Goal: Information Seeking & Learning: Find specific fact

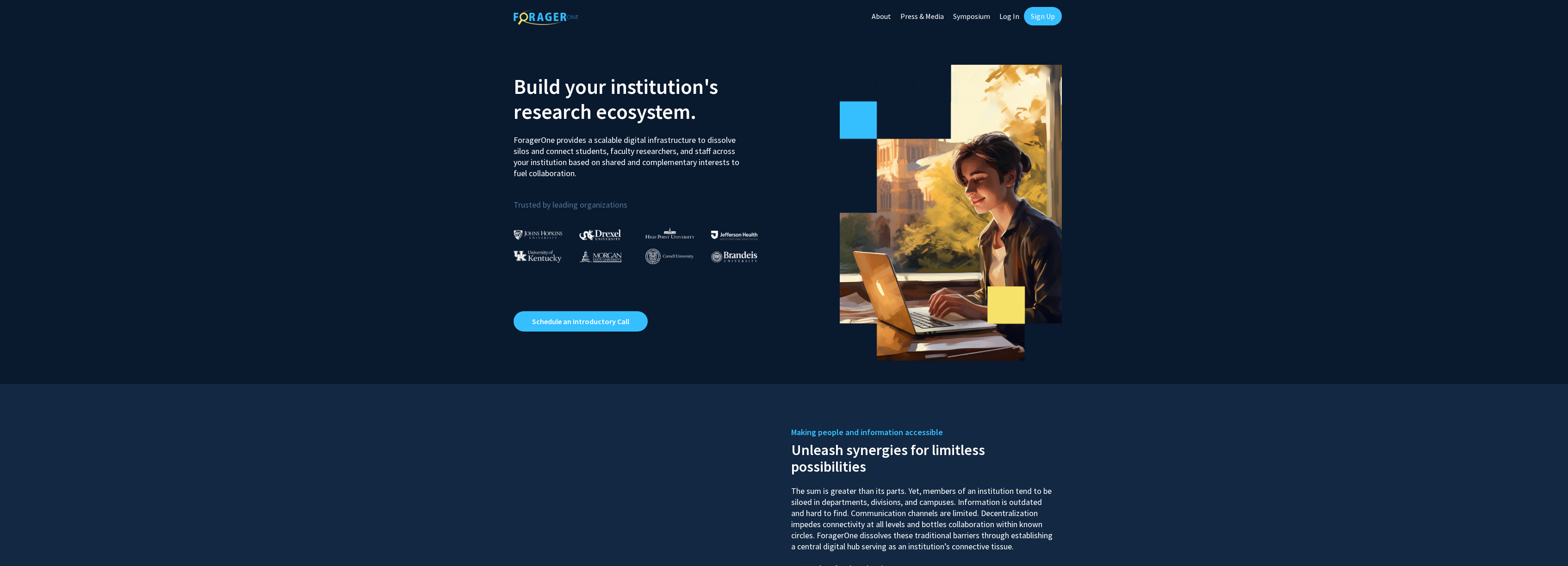
click at [1014, 18] on link "Log In" at bounding box center [1009, 16] width 29 height 32
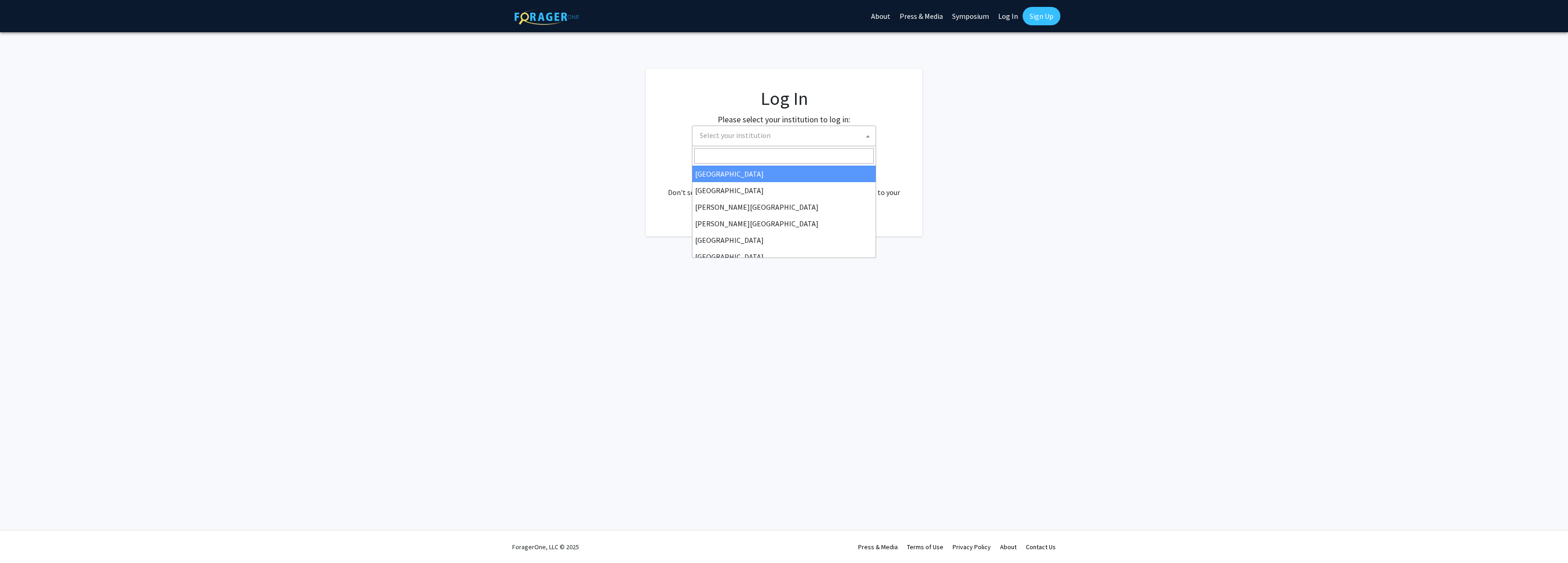
click at [782, 140] on span "Select your institution" at bounding box center [786, 135] width 180 height 19
select select "33"
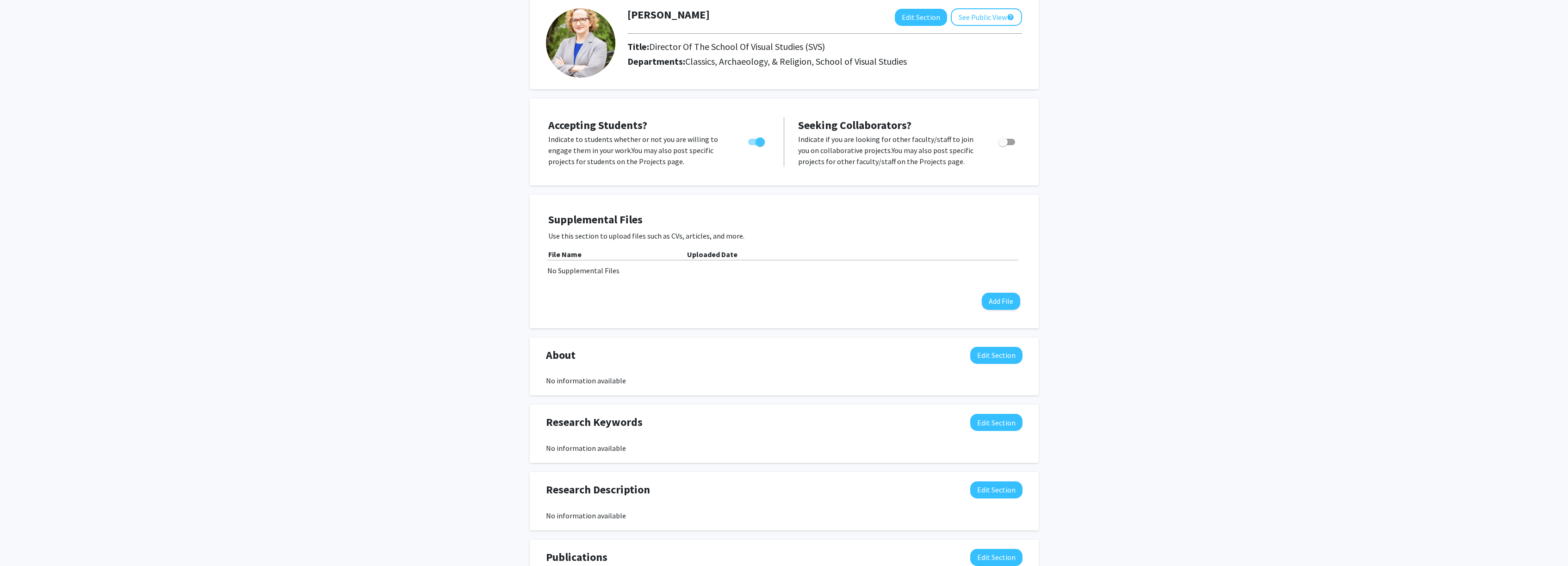
scroll to position [47, 0]
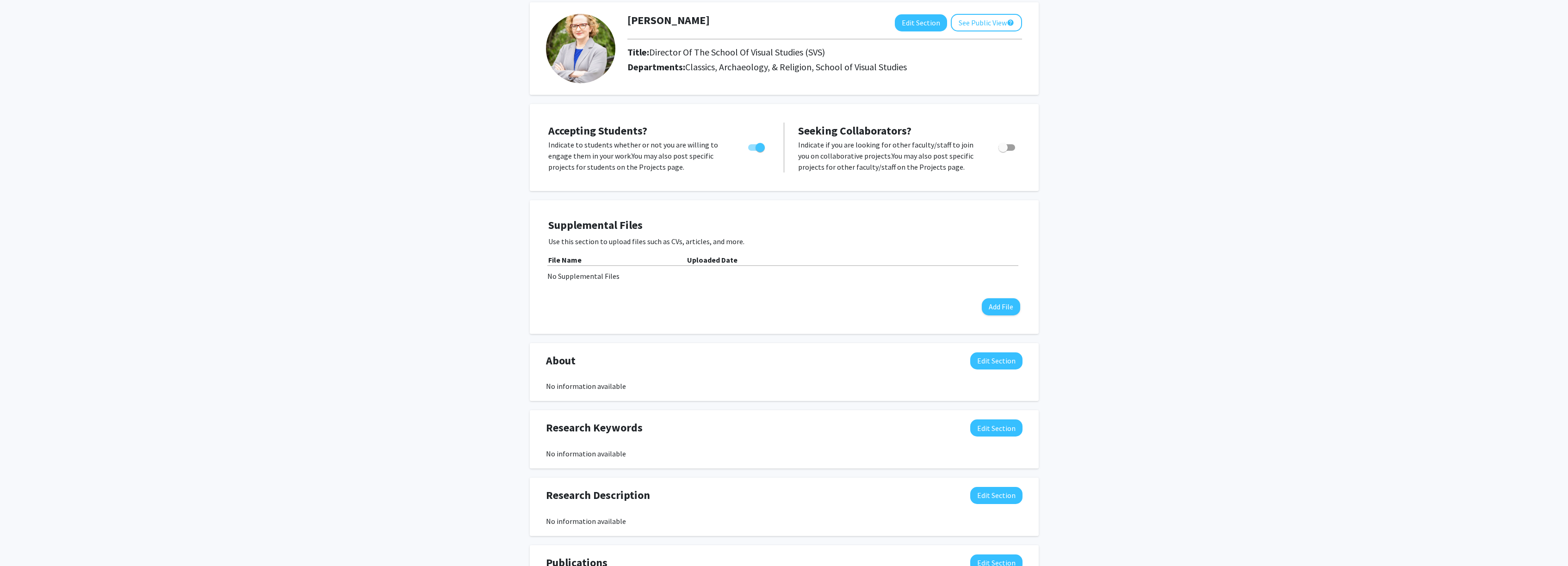
click at [752, 148] on span "Toggle" at bounding box center [756, 148] width 17 height 6
click at [752, 151] on input "Would you like to permit student requests?" at bounding box center [752, 151] width 1 height 1
click at [756, 149] on span "Toggle" at bounding box center [752, 148] width 9 height 9
click at [752, 151] on input "Would you like to permit student requests?" at bounding box center [752, 151] width 1 height 1
checkbox input "true"
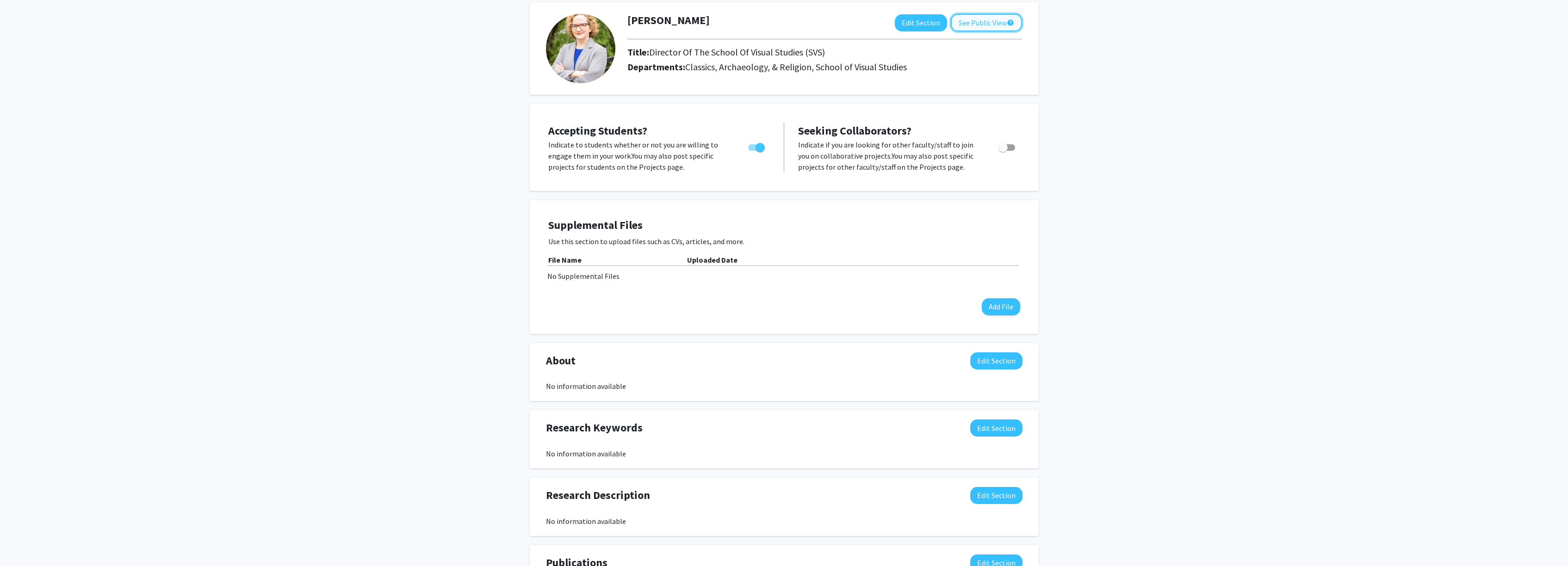
click at [1000, 24] on button "See Public View help" at bounding box center [986, 22] width 71 height 18
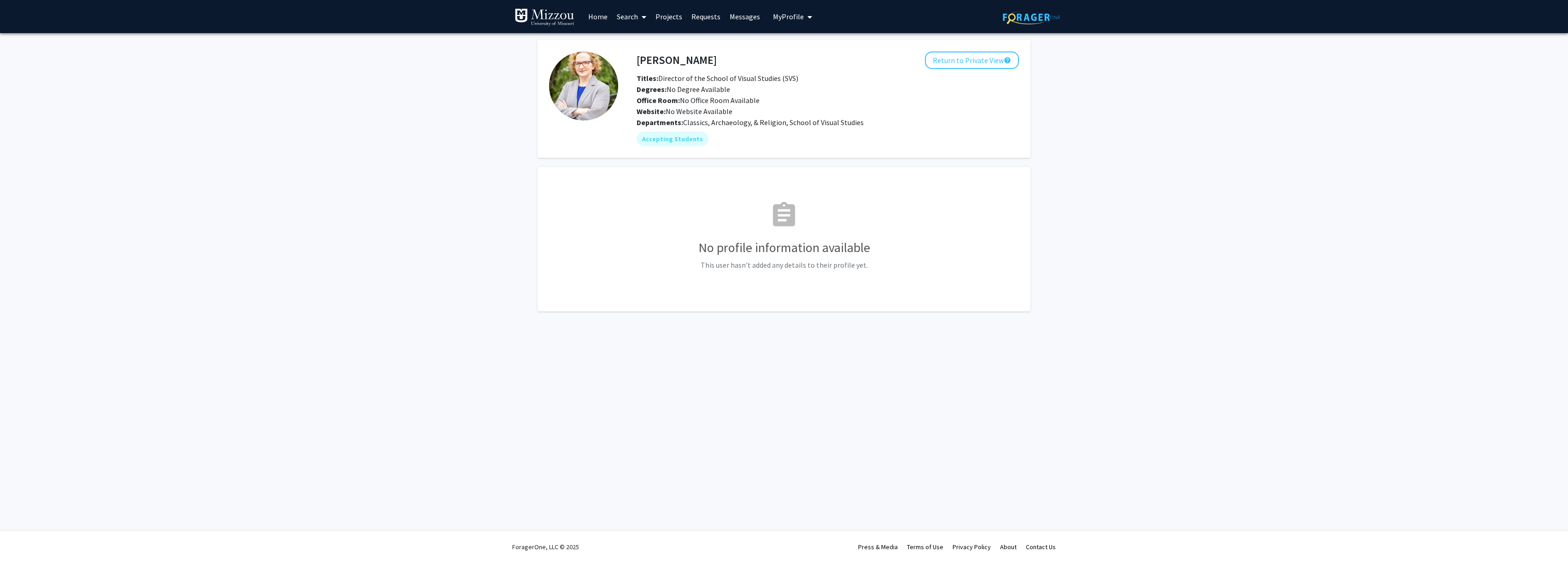
click at [623, 21] on link "Search" at bounding box center [631, 17] width 39 height 32
click at [650, 48] on span "Faculty/Staff" at bounding box center [646, 42] width 68 height 18
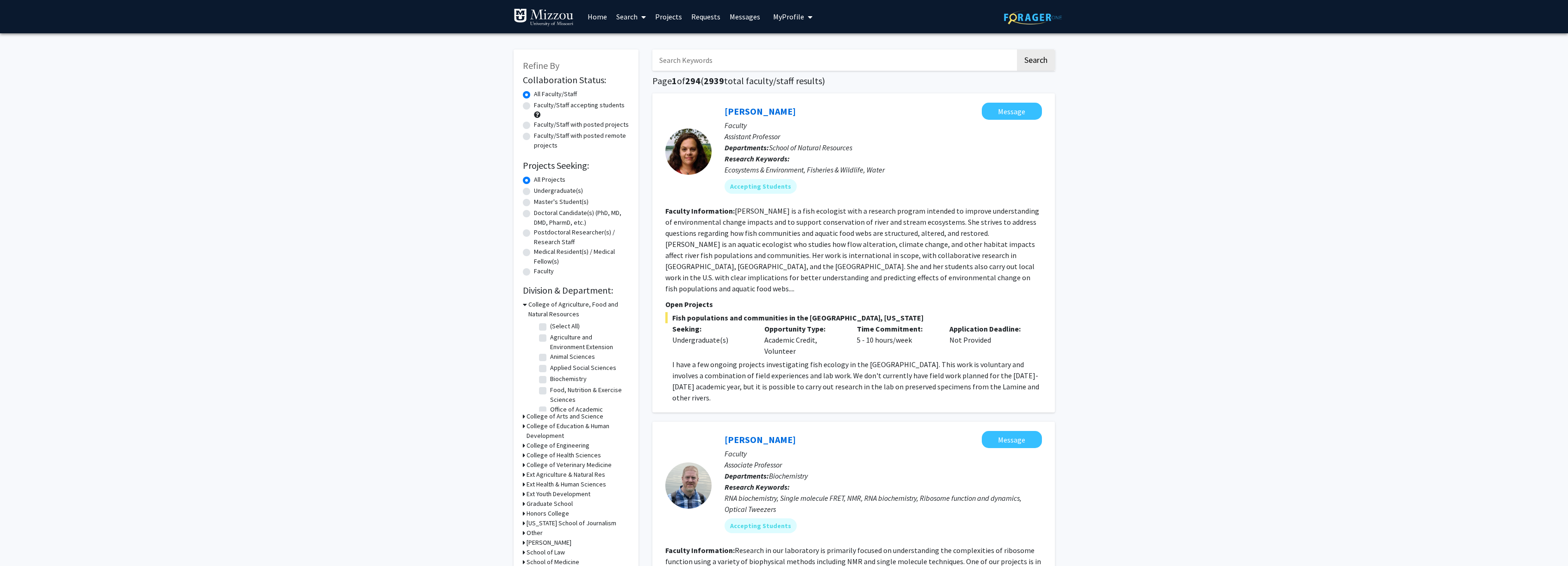
click at [724, 63] on input "Search Keywords" at bounding box center [834, 60] width 363 height 21
click at [1017, 49] on button "Search" at bounding box center [1036, 60] width 38 height 21
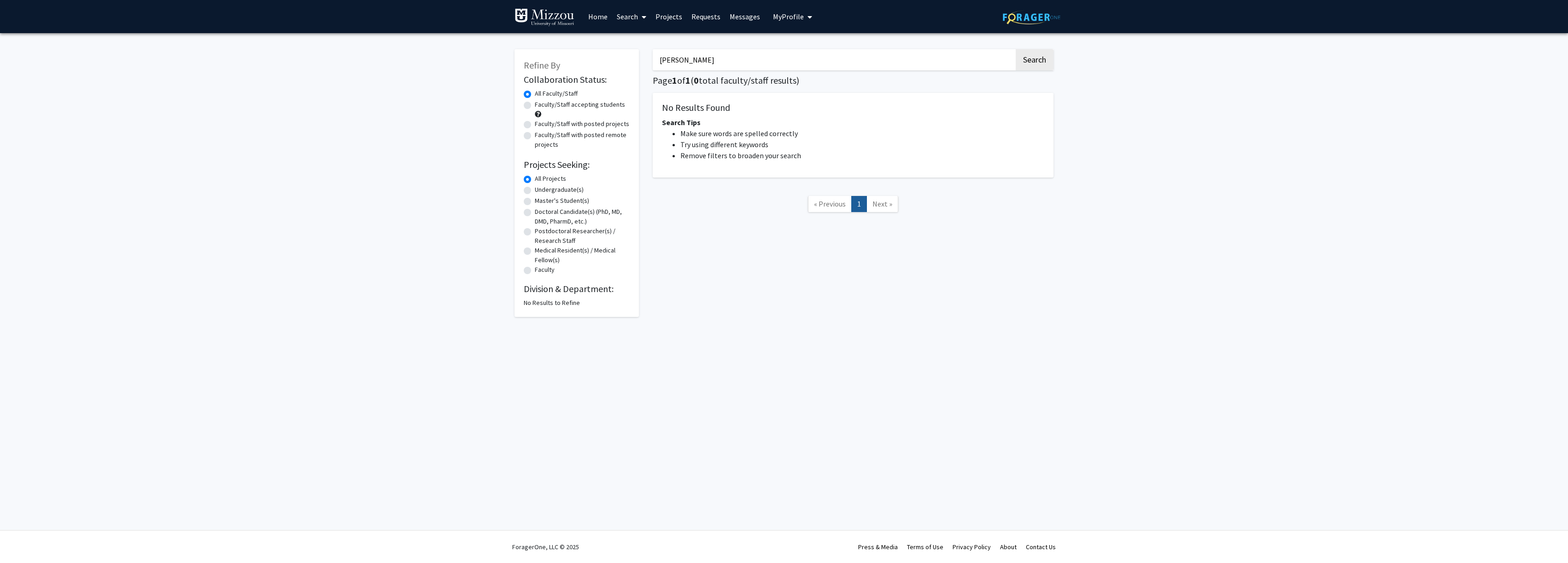
click at [722, 61] on input "bohn" at bounding box center [833, 59] width 362 height 21
drag, startPoint x: 888, startPoint y: 67, endPoint x: 649, endPoint y: 60, distance: 239.1
click at [650, 61] on div "bohn Search Page 1 of 1 ( 0 total faculty/staff results) No Results Found Searc…" at bounding box center [853, 178] width 415 height 277
type input "art"
click at [1016, 49] on button "Search" at bounding box center [1034, 59] width 38 height 21
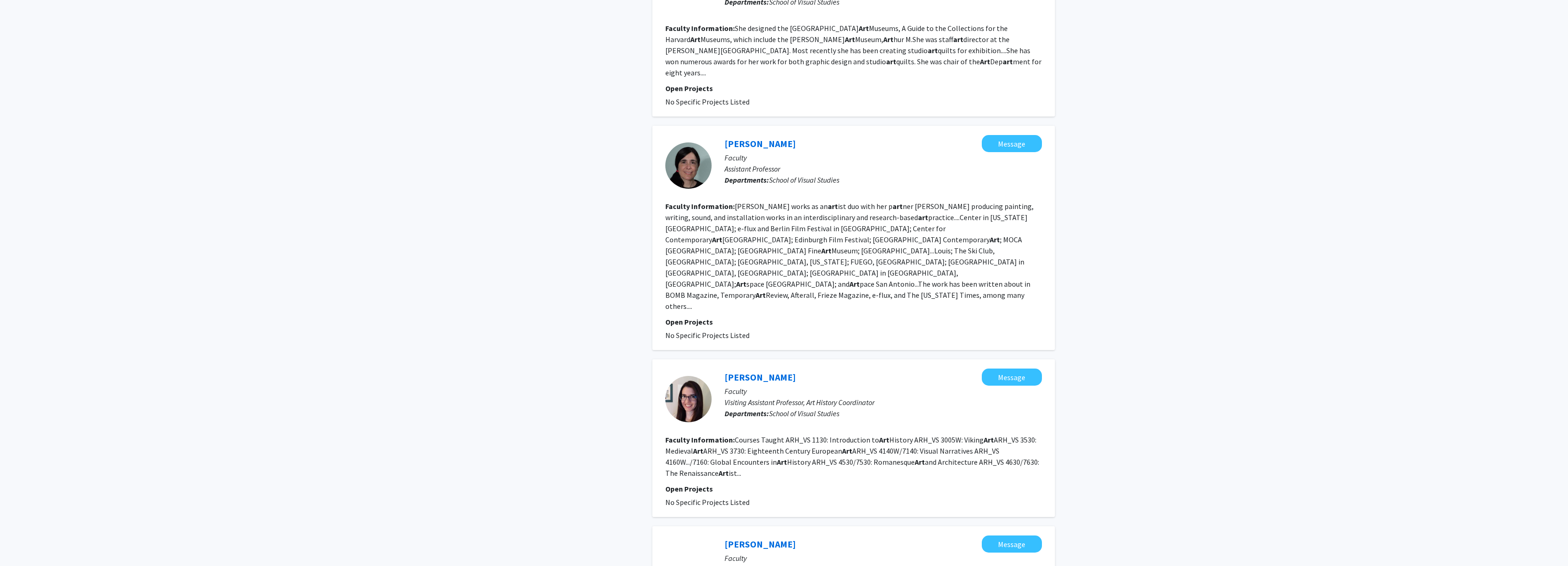
scroll to position [1156, 0]
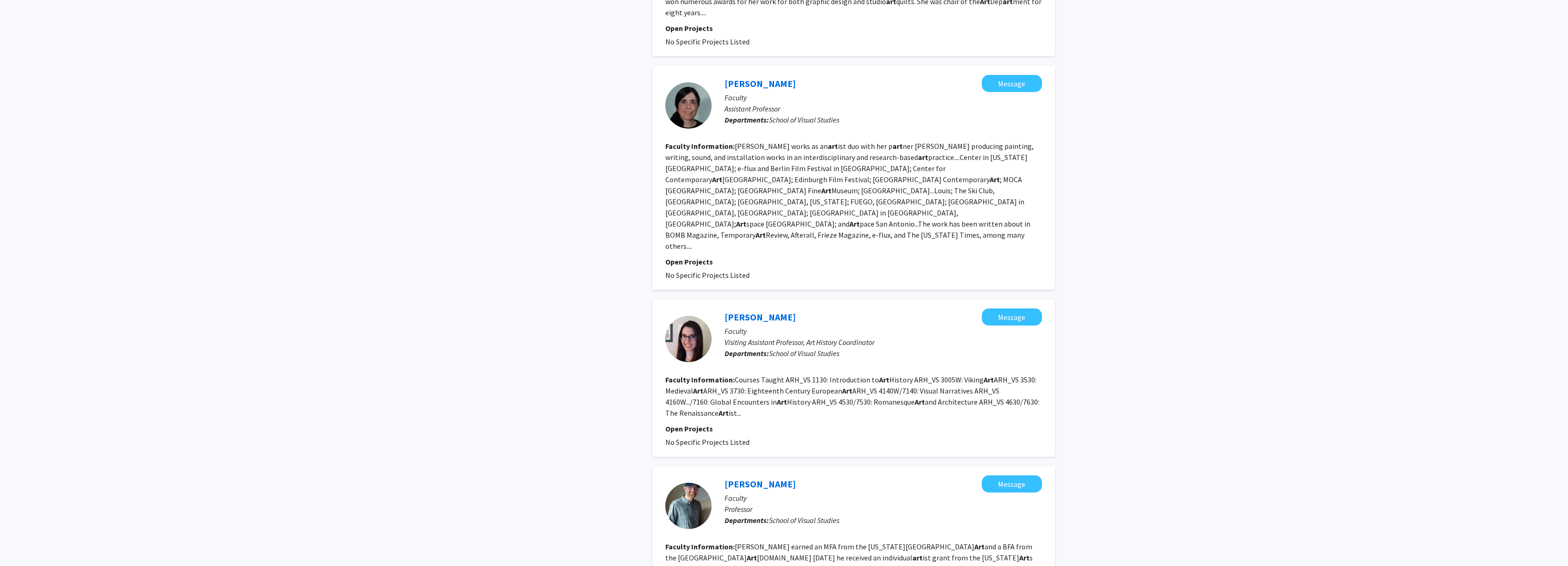
click at [808, 375] on fg-read-more "Courses Taught ARH_VS 1130: Introduction to Art History ARH_VS 3005W: Viking Ar…" at bounding box center [852, 396] width 374 height 43
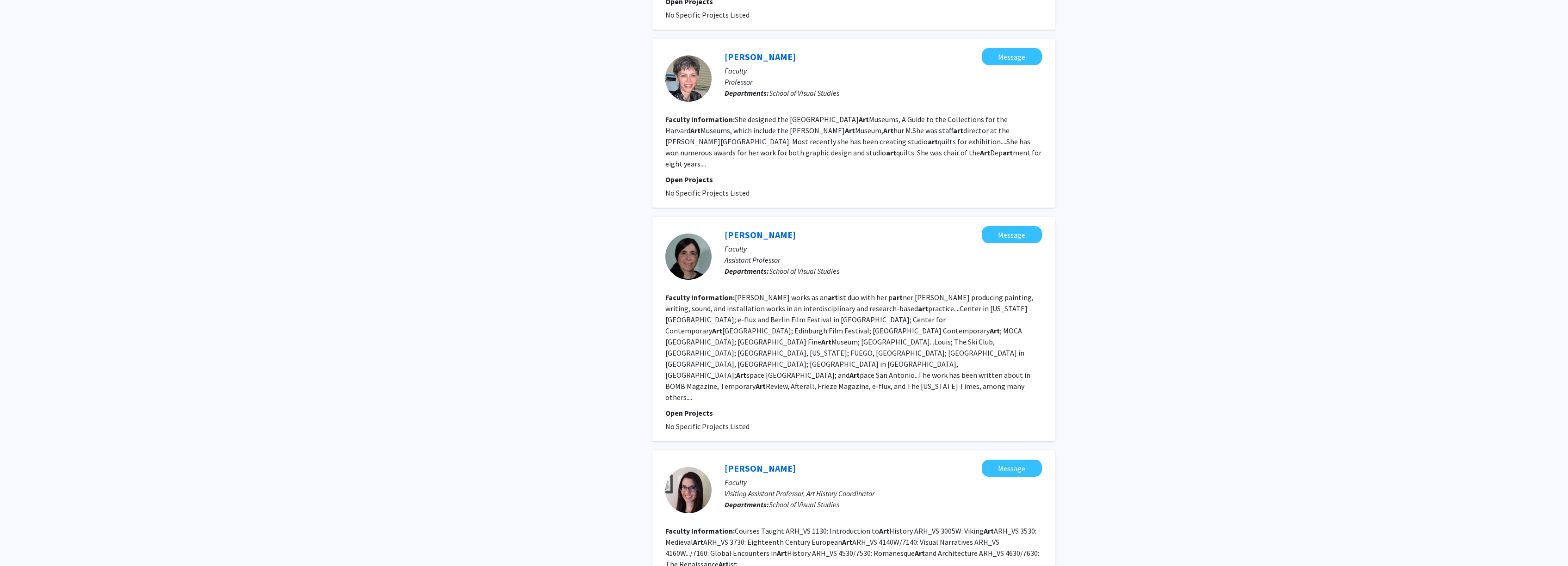
scroll to position [988, 0]
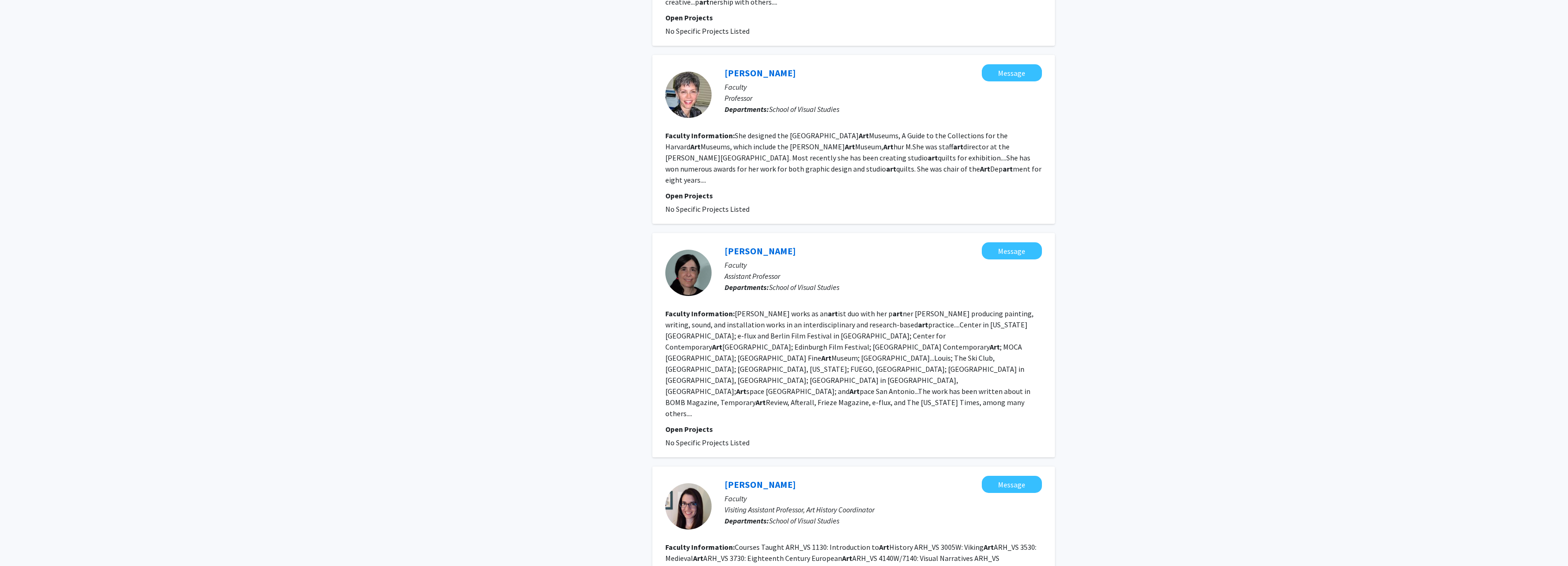
click at [1378, 238] on div "Refine By Collaboration Status: Collaboration Status All Faculty/Staff Collabor…" at bounding box center [784, 66] width 1568 height 2044
